Goal: Task Accomplishment & Management: Manage account settings

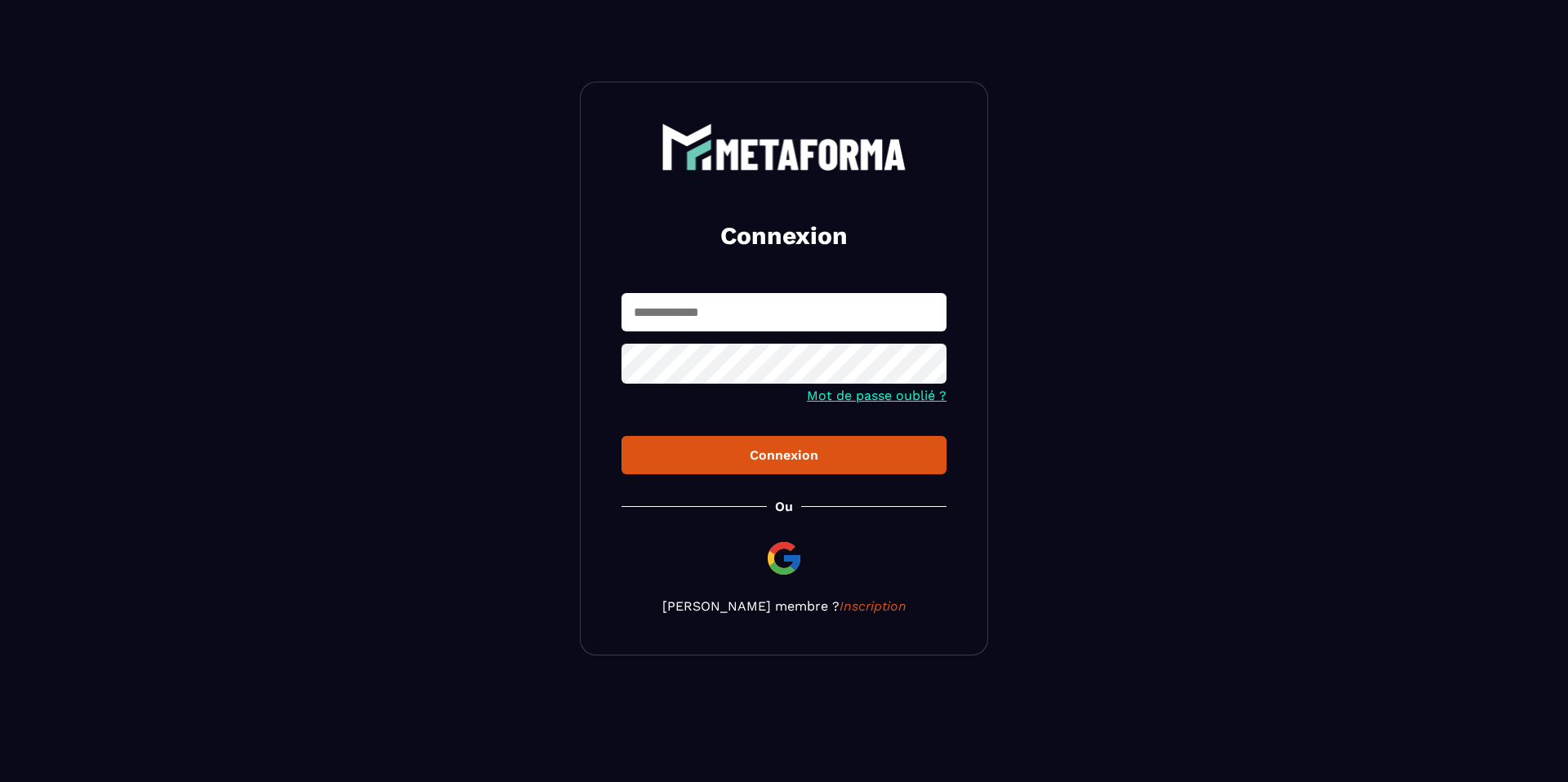
click at [690, 309] on input "text" at bounding box center [784, 313] width 325 height 39
click at [693, 321] on input "text" at bounding box center [784, 313] width 325 height 39
drag, startPoint x: 644, startPoint y: 298, endPoint x: 698, endPoint y: 322, distance: 59.1
click at [644, 298] on input "text" at bounding box center [784, 313] width 325 height 39
click at [703, 323] on input "text" at bounding box center [784, 313] width 325 height 39
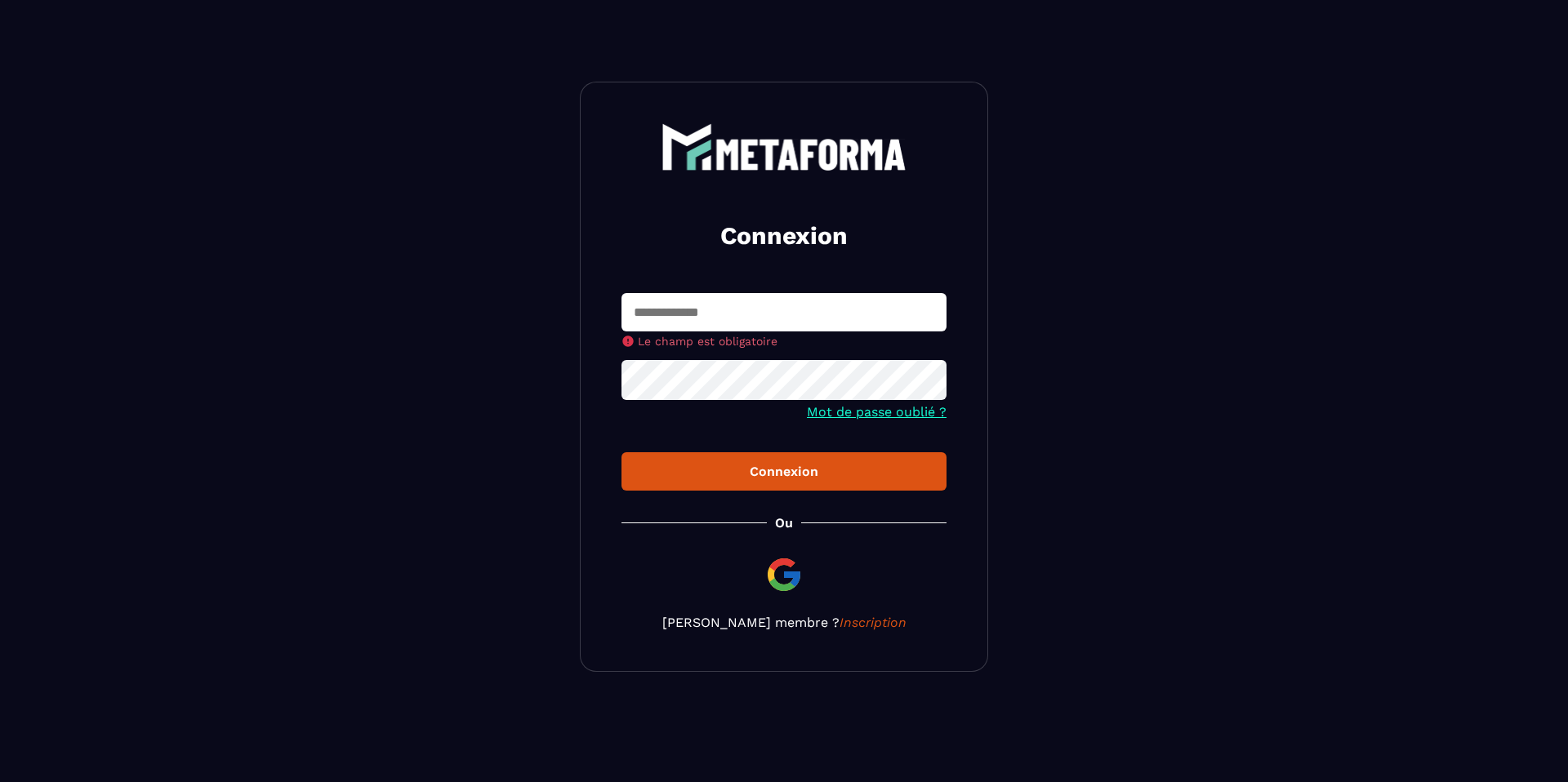
click at [740, 321] on input "text" at bounding box center [784, 313] width 325 height 39
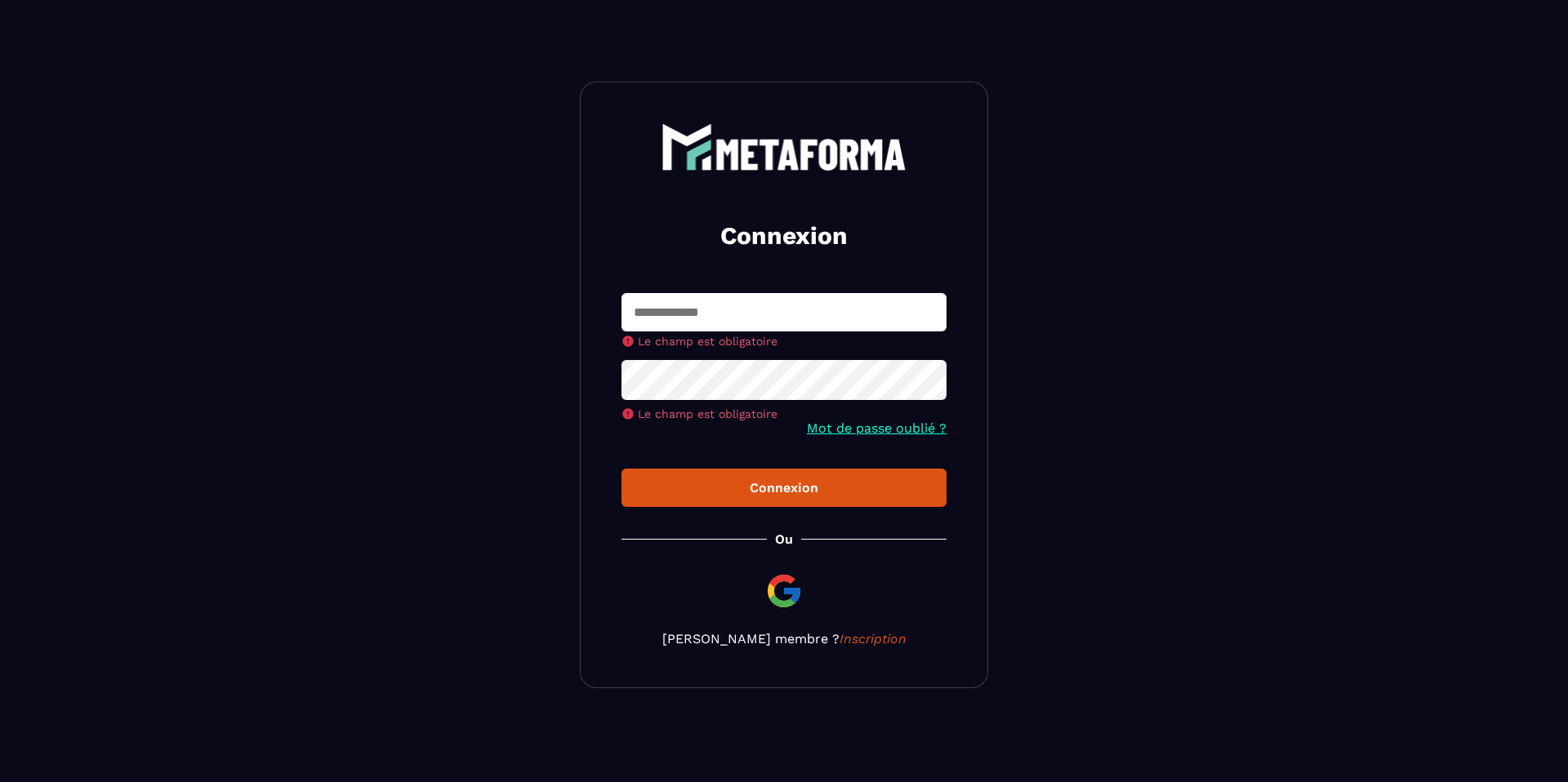
type input "**********"
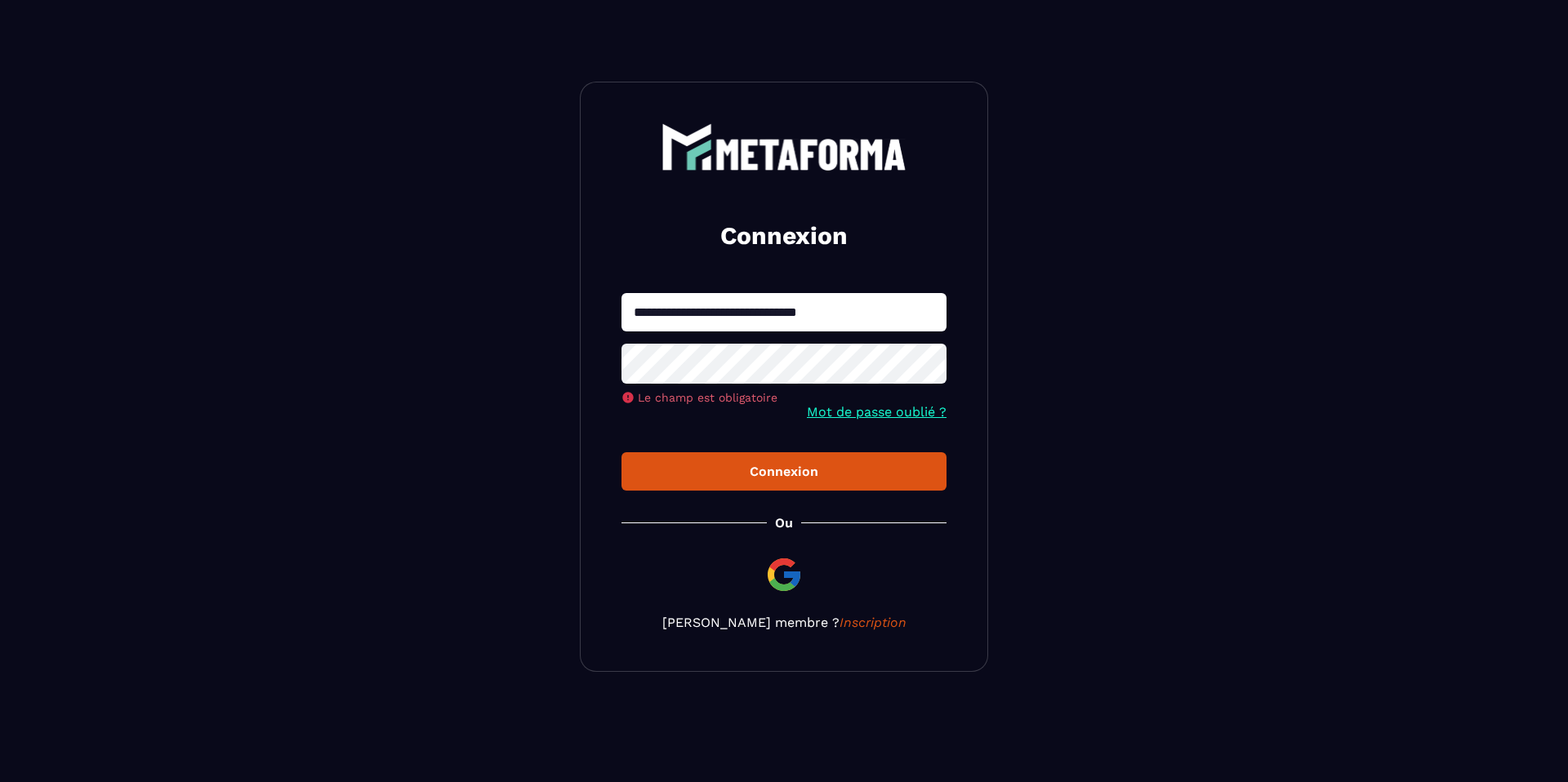
click at [710, 387] on div at bounding box center [784, 365] width 325 height 44
click at [622, 453] on button "Connexion" at bounding box center [784, 472] width 325 height 39
